Goal: Transaction & Acquisition: Purchase product/service

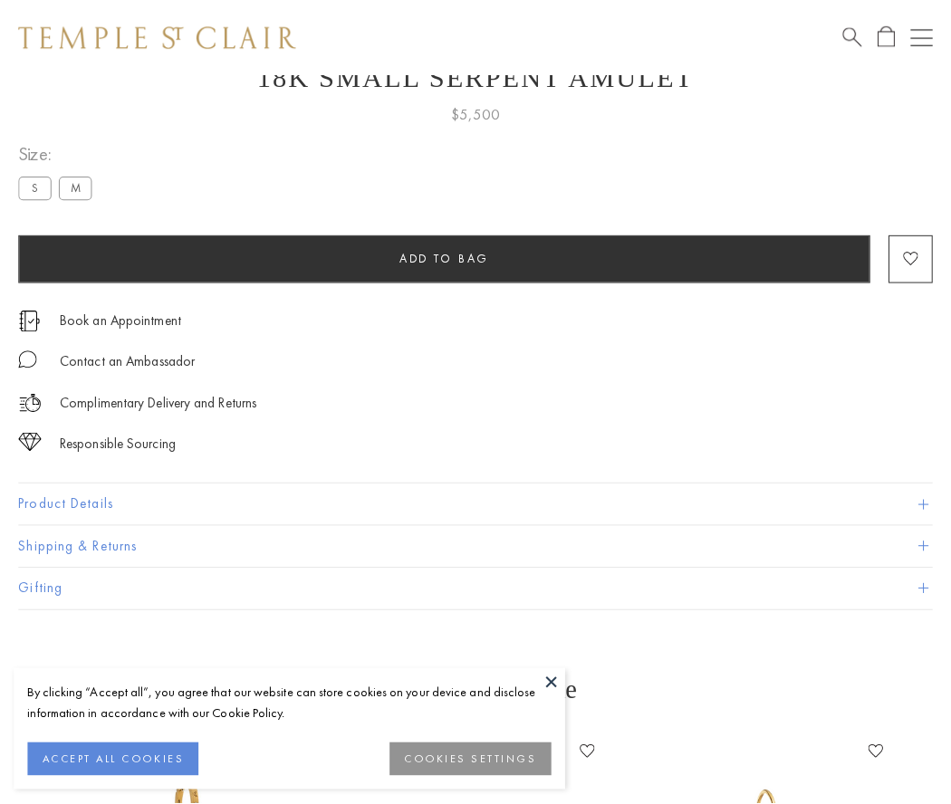
scroll to position [72, 0]
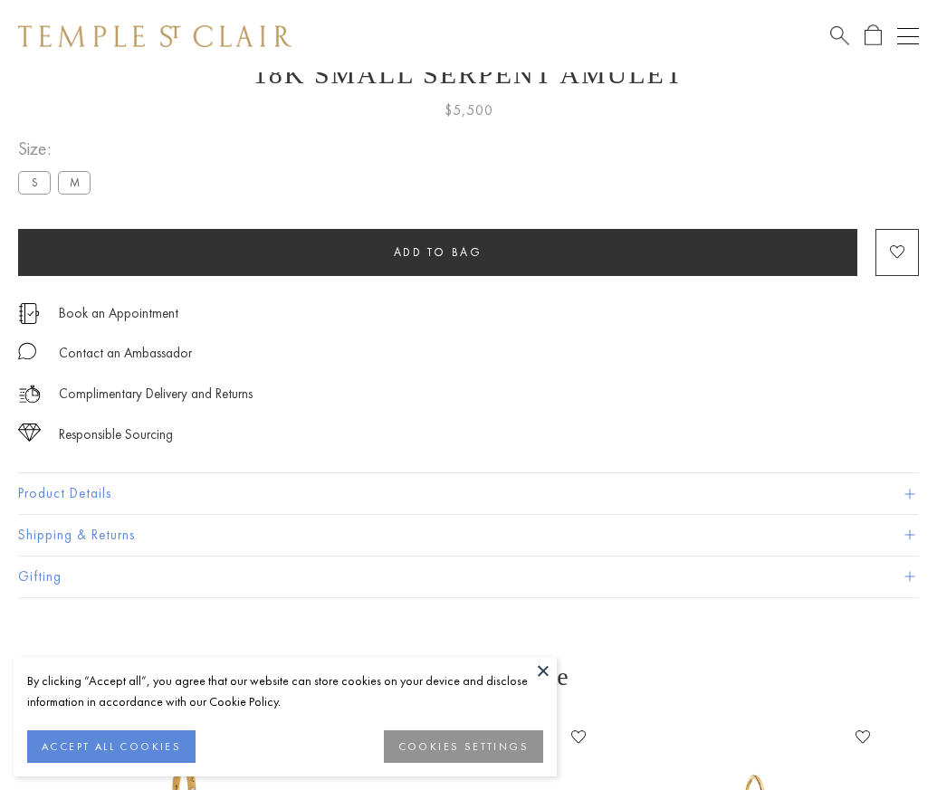
click at [437, 252] on span "Add to bag" at bounding box center [438, 251] width 89 height 15
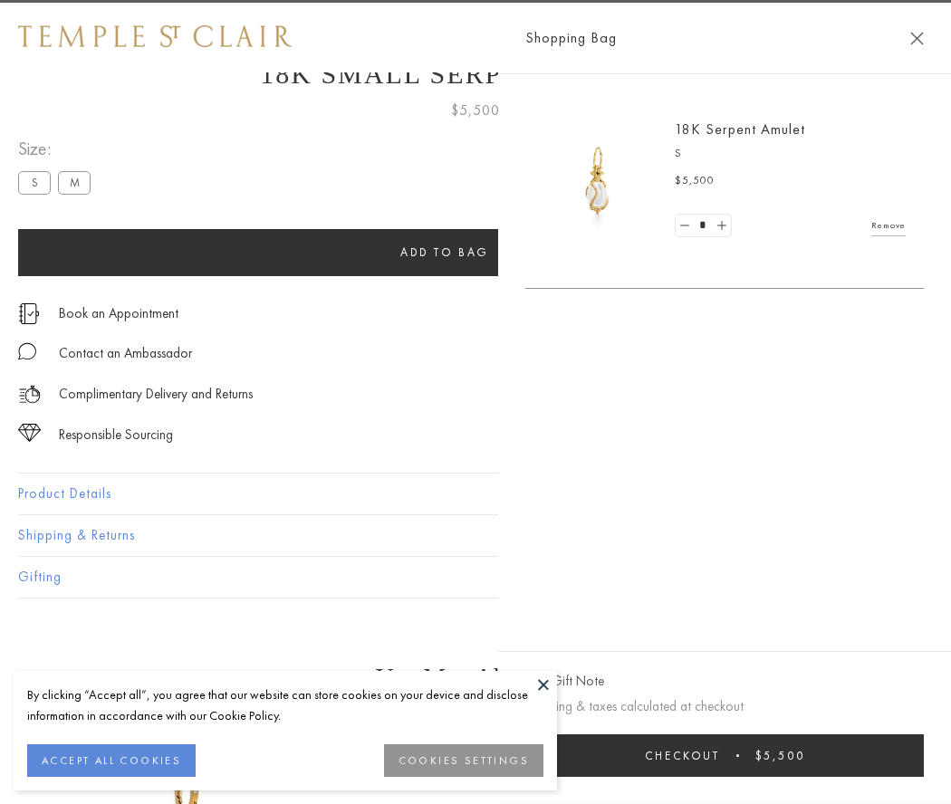
click at [724, 755] on button "Checkout $5,500" at bounding box center [724, 755] width 398 height 43
